Goal: Check status: Check status

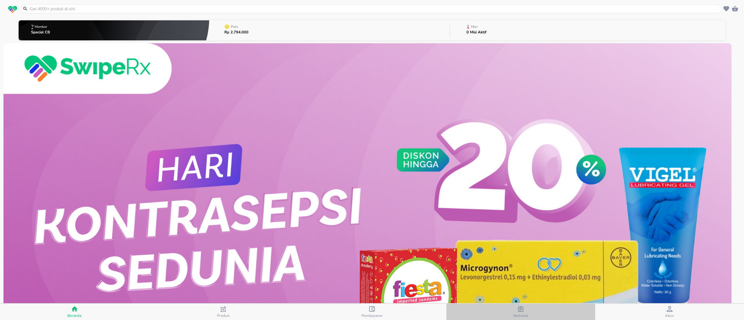
click at [515, 307] on div "Aktivitas" at bounding box center [520, 312] width 15 height 12
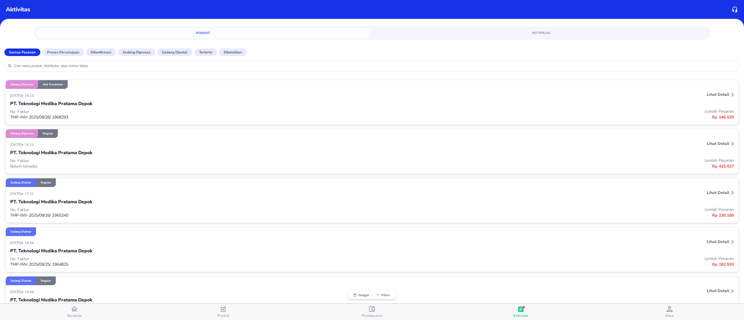
click at [170, 134] on div "Sedang diproses Reguler" at bounding box center [372, 133] width 732 height 9
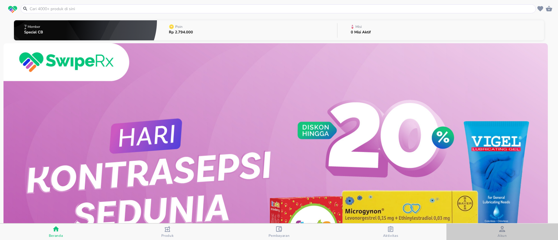
click at [505, 236] on span "Akun" at bounding box center [501, 236] width 9 height 5
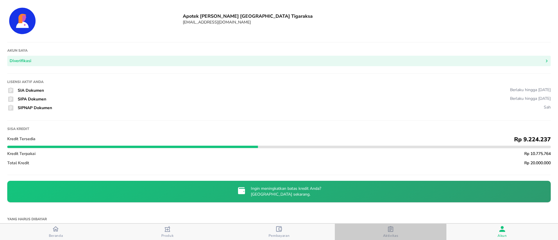
click at [388, 232] on div "button" at bounding box center [391, 229] width 6 height 7
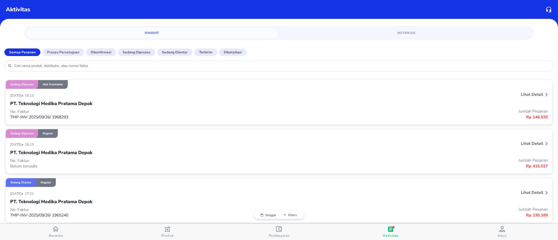
click at [107, 151] on div "PT. Teknologi Medika Pratama Depok" at bounding box center [278, 153] width 537 height 10
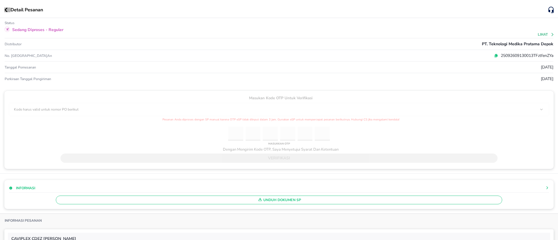
click at [8, 8] on button "button" at bounding box center [7, 10] width 6 height 5
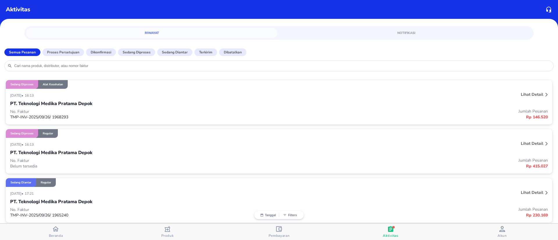
click at [122, 95] on div "26 September 2025 • 16:13" at bounding box center [166, 95] width 313 height 7
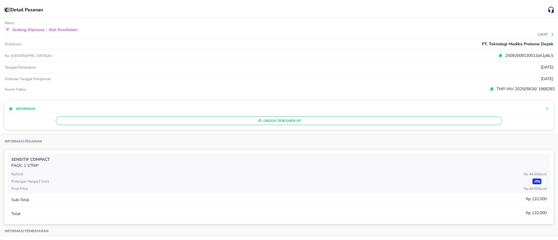
click at [6, 9] on icon "button" at bounding box center [5, 10] width 3 height 5
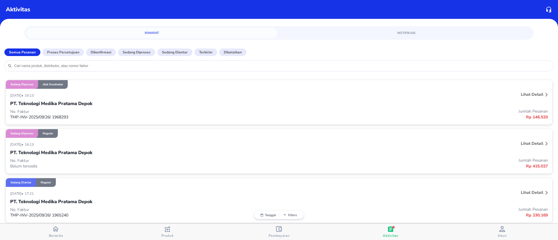
click at [123, 140] on div "26 September 2025 • 16:13 Lihat detail PT. Teknologi Medika Pratama Depok No. F…" at bounding box center [279, 156] width 546 height 36
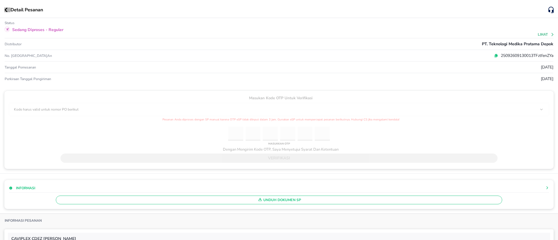
click at [6, 11] on icon "button" at bounding box center [5, 10] width 3 height 5
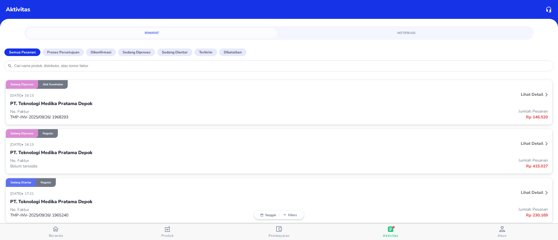
click at [166, 152] on div "PT. Teknologi Medika Pratama Depok" at bounding box center [278, 153] width 537 height 10
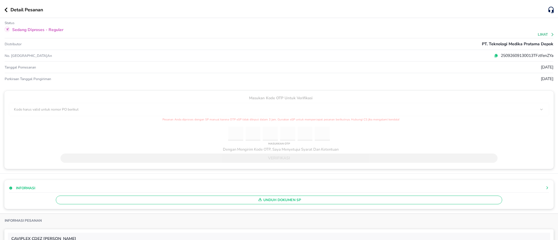
click at [227, 143] on div "Masukan Kode OTP Untuk Verifikasi Kode harus valid untuk nomor PO berikut 25092…" at bounding box center [279, 130] width 540 height 69
click at [242, 159] on div "verifikasi" at bounding box center [279, 158] width 486 height 12
click at [223, 137] on div "Masukan Kode OTP Untuk Verifikasi Kode harus valid untuk nomor PO berikut 25092…" at bounding box center [279, 130] width 540 height 69
click at [225, 136] on div "Masukan Kode OTP Untuk Verifikasi Kode harus valid untuk nomor PO berikut 25092…" at bounding box center [279, 130] width 540 height 69
click at [275, 137] on div at bounding box center [279, 134] width 102 height 14
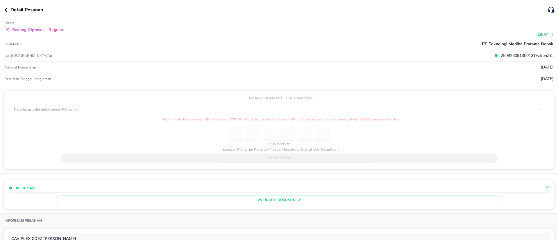
click at [279, 142] on div "MASUKKAN OTP" at bounding box center [279, 144] width 25 height 6
click at [338, 135] on div "Masukan Kode OTP Untuk Verifikasi Kode harus valid untuk nomor PO berikut 25092…" at bounding box center [279, 130] width 540 height 69
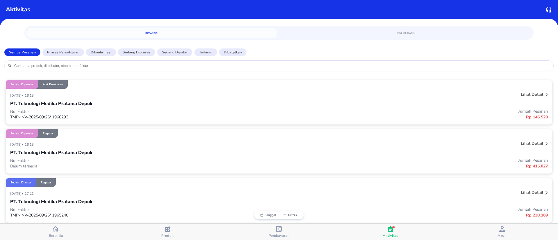
click at [231, 144] on div "[DATE] • 16:13" at bounding box center [166, 144] width 313 height 7
click at [138, 168] on p "Belum tersedia" at bounding box center [144, 167] width 269 height 6
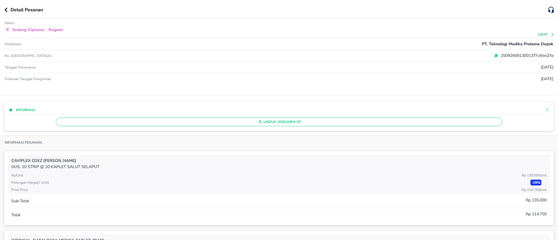
click at [9, 12] on div "Detail Pesanan" at bounding box center [276, 9] width 544 height 7
click at [6, 12] on div "Detail Pesanan" at bounding box center [276, 9] width 544 height 7
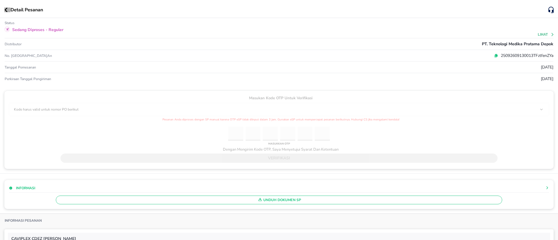
click at [5, 10] on icon "button" at bounding box center [6, 10] width 3 height 5
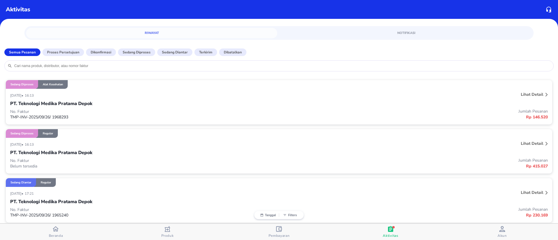
click at [153, 105] on div "PT. Teknologi Medika Pratama Depok" at bounding box center [278, 104] width 537 height 10
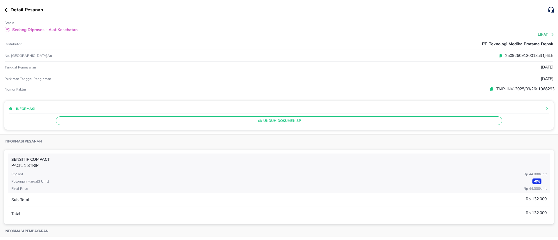
click at [7, 10] on icon "button" at bounding box center [5, 10] width 3 height 5
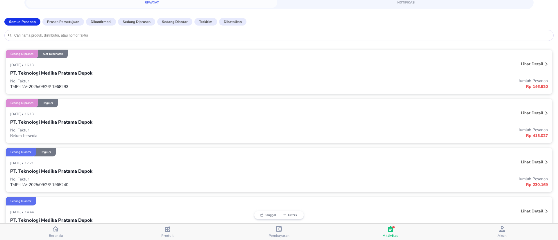
scroll to position [44, 0]
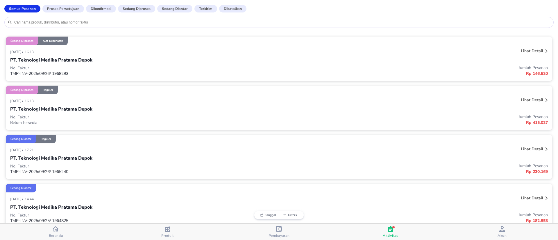
click at [143, 150] on div "[DATE] • 17:21" at bounding box center [166, 149] width 313 height 7
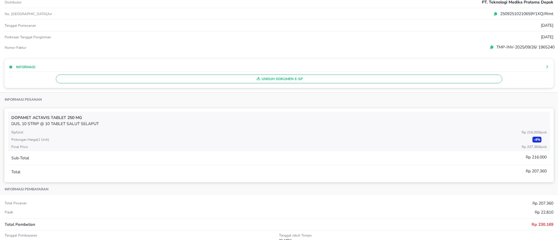
scroll to position [0, 0]
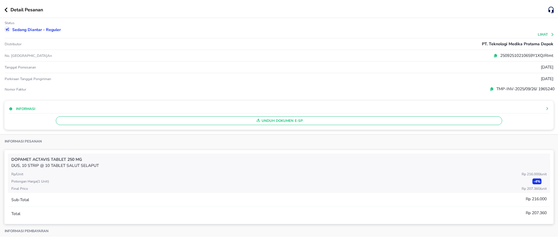
click at [8, 13] on div "Detail Pesanan" at bounding box center [276, 9] width 544 height 7
click at [8, 12] on button "button" at bounding box center [7, 10] width 6 height 5
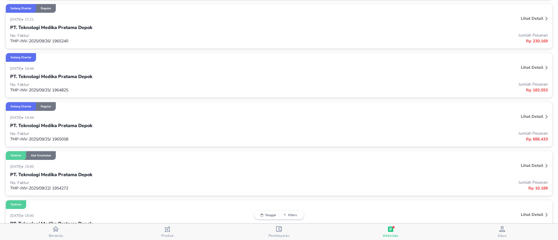
click at [156, 82] on p "No. Faktur" at bounding box center [144, 85] width 269 height 6
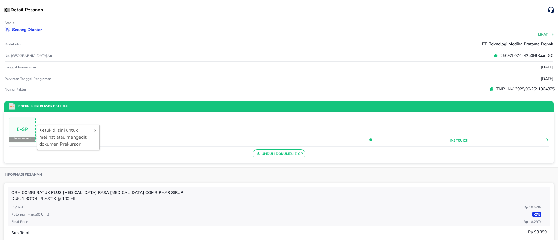
click at [9, 12] on button "button" at bounding box center [7, 10] width 6 height 5
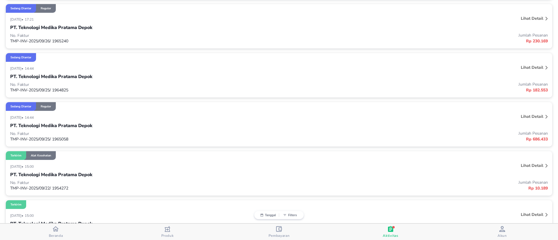
click at [127, 128] on div "PT. Teknologi Medika Pratama Depok" at bounding box center [278, 126] width 537 height 10
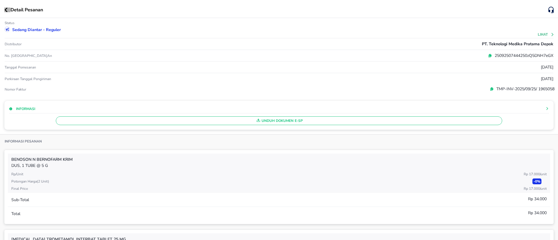
click at [7, 10] on icon "button" at bounding box center [5, 10] width 3 height 5
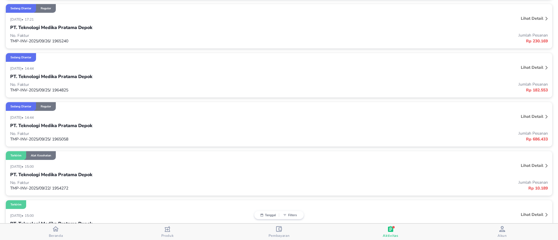
click at [123, 123] on div "PT. Teknologi Medika Pratama Depok" at bounding box center [278, 126] width 537 height 10
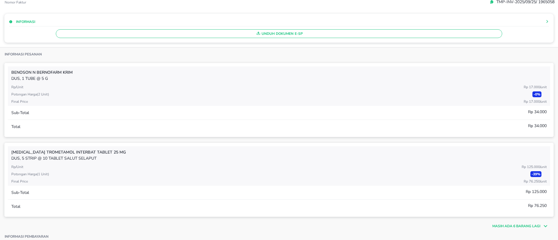
scroll to position [131, 0]
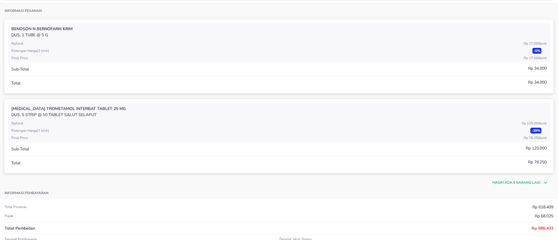
click at [499, 184] on p "Masih ada 6 barang lagi" at bounding box center [516, 182] width 48 height 5
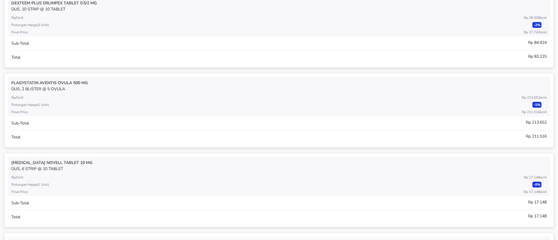
scroll to position [349, 0]
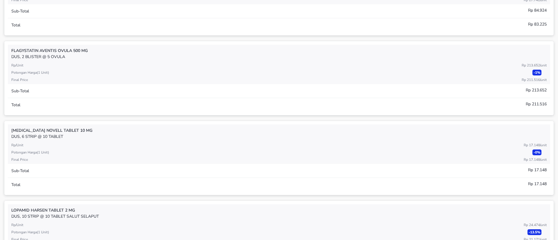
click at [145, 206] on div "LOPAMID Harsen TABLET 2 MG DUS, 10 STRIP @ 10 TABLET SALUT SELAPUT" at bounding box center [278, 214] width 535 height 18
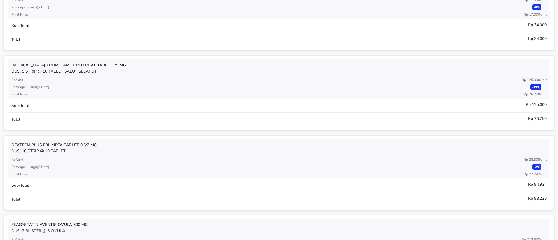
scroll to position [0, 0]
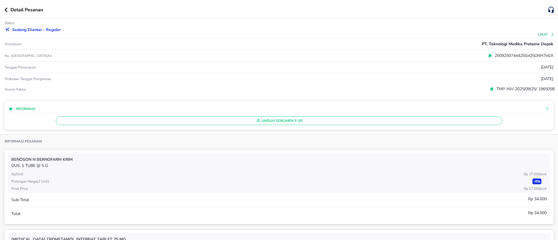
click at [5, 8] on icon "button" at bounding box center [5, 10] width 3 height 5
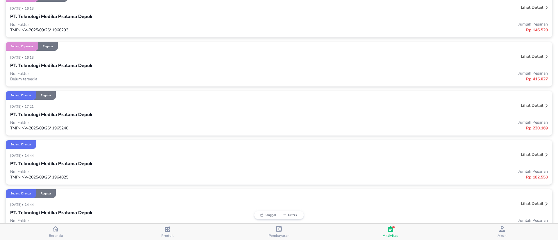
click at [160, 58] on div "[DATE] • 16:13" at bounding box center [166, 57] width 313 height 7
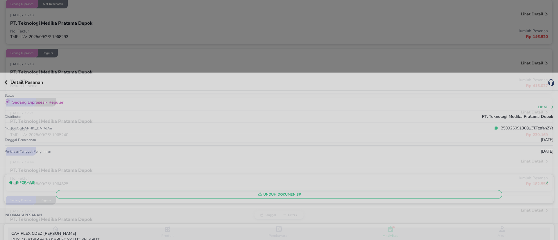
scroll to position [87, 0]
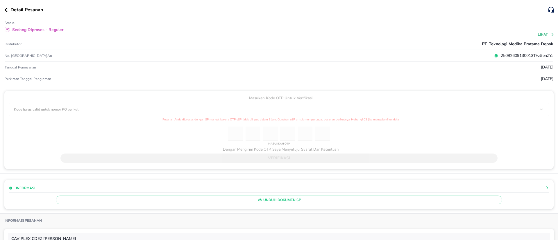
click at [223, 136] on div "Masukan Kode OTP Untuk Verifikasi Kode harus valid untuk nomor PO berikut 25092…" at bounding box center [279, 130] width 540 height 69
click at [225, 138] on div "Masukan Kode OTP Untuk Verifikasi Kode harus valid untuk nomor PO berikut 25092…" at bounding box center [279, 130] width 540 height 69
drag, startPoint x: 224, startPoint y: 137, endPoint x: 276, endPoint y: 132, distance: 52.0
click at [276, 132] on div at bounding box center [279, 134] width 102 height 14
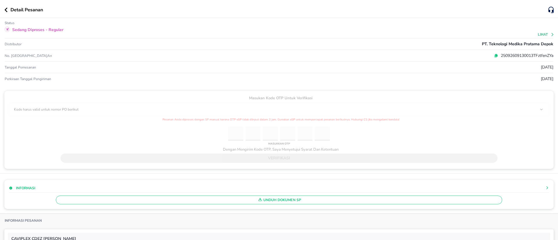
click at [277, 132] on div at bounding box center [279, 134] width 102 height 14
click at [259, 131] on div at bounding box center [279, 134] width 102 height 14
click at [258, 131] on div at bounding box center [279, 134] width 102 height 14
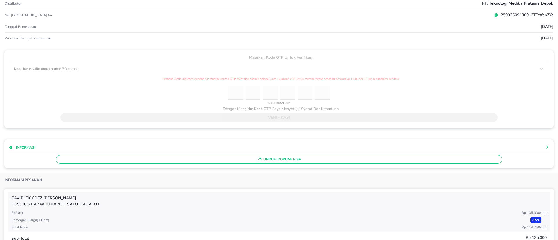
scroll to position [0, 0]
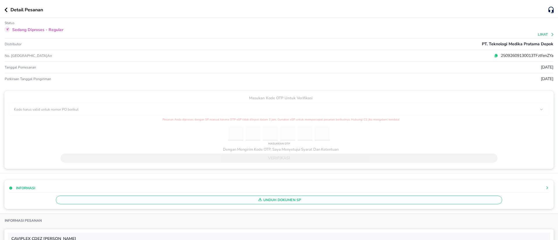
click at [6, 11] on icon "button" at bounding box center [5, 10] width 3 height 5
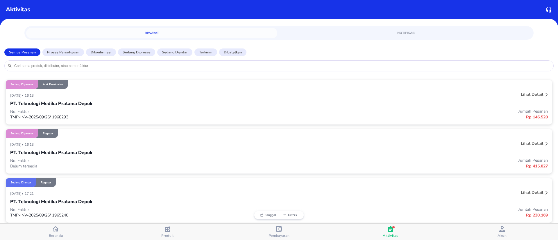
click at [129, 133] on div "Sedang diproses Reguler" at bounding box center [279, 133] width 546 height 9
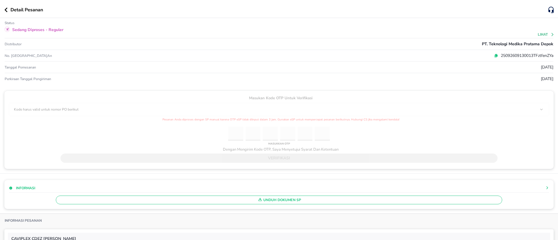
click at [6, 8] on icon "button" at bounding box center [5, 10] width 3 height 5
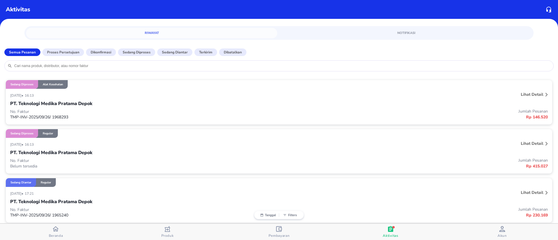
click at [159, 148] on div "PT. Teknologi Medika Pratama Depok" at bounding box center [278, 153] width 537 height 10
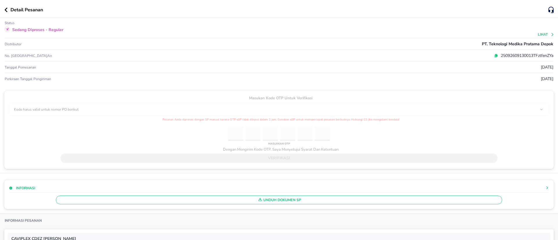
click at [7, 8] on icon "button" at bounding box center [6, 10] width 3 height 5
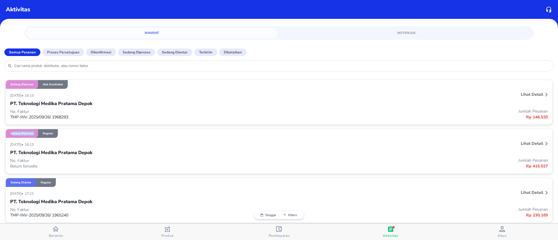
drag, startPoint x: 13, startPoint y: 138, endPoint x: 39, endPoint y: 138, distance: 25.9
click at [39, 138] on div "Sedang diproses Reguler" at bounding box center [279, 133] width 546 height 9
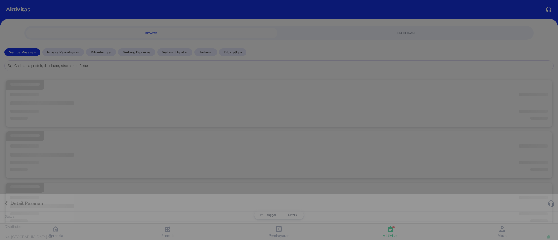
click at [134, 200] on div "Detail Pesanan" at bounding box center [276, 203] width 544 height 7
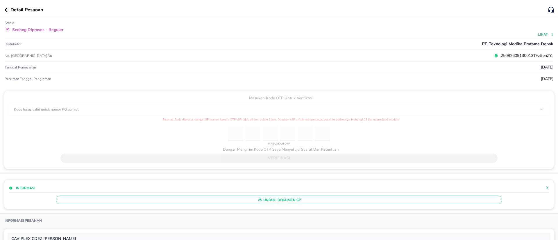
click at [8, 12] on button "button" at bounding box center [7, 10] width 6 height 5
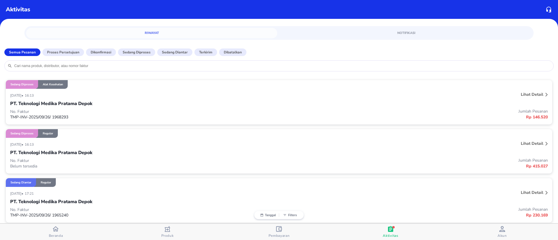
click at [139, 109] on p "No. Faktur" at bounding box center [144, 112] width 269 height 6
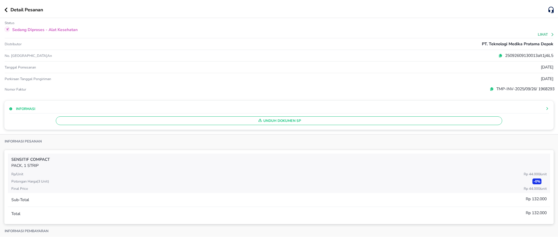
click at [9, 9] on button "button" at bounding box center [7, 10] width 6 height 5
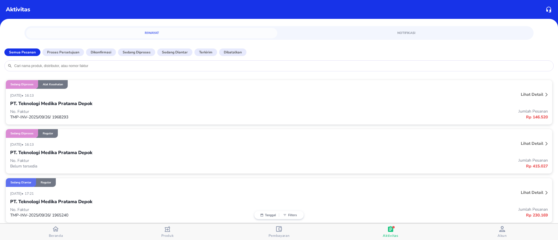
click at [239, 146] on div "[DATE] • 16:13" at bounding box center [166, 144] width 313 height 7
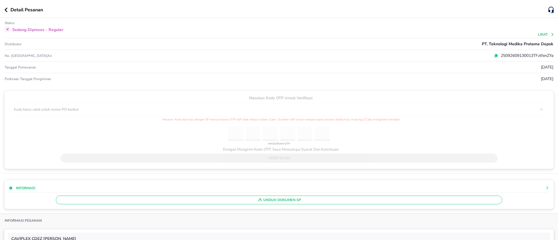
click at [292, 134] on div at bounding box center [279, 134] width 102 height 14
click at [279, 126] on div at bounding box center [279, 131] width 102 height 19
click at [217, 131] on div "Masukan Kode OTP Untuk Verifikasi Kode harus valid untuk nomor PO berikut 25092…" at bounding box center [279, 130] width 540 height 69
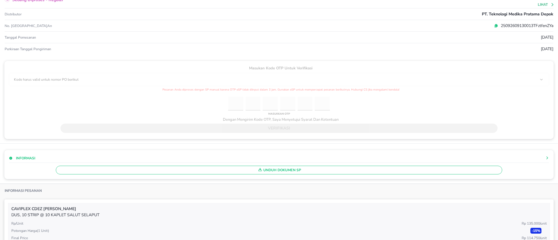
scroll to position [44, 0]
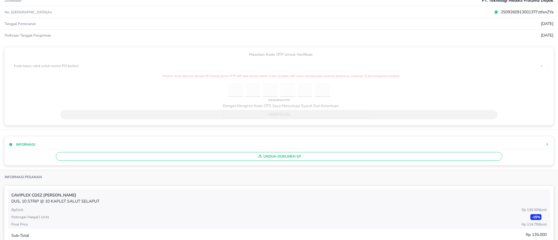
click at [286, 115] on div "verifikasi" at bounding box center [279, 115] width 486 height 12
